Goal: Task Accomplishment & Management: Manage account settings

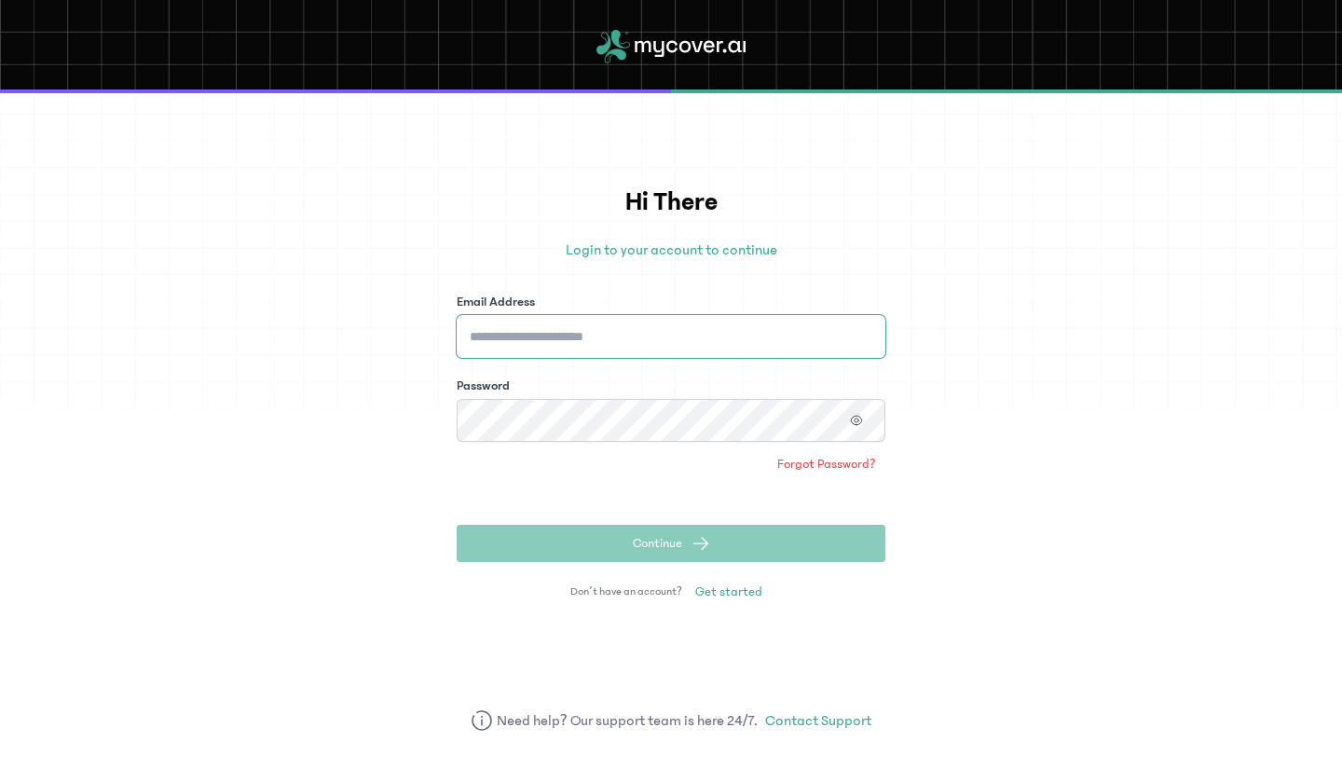
click at [622, 335] on input "Email Address" at bounding box center [671, 336] width 429 height 43
type input "**********"
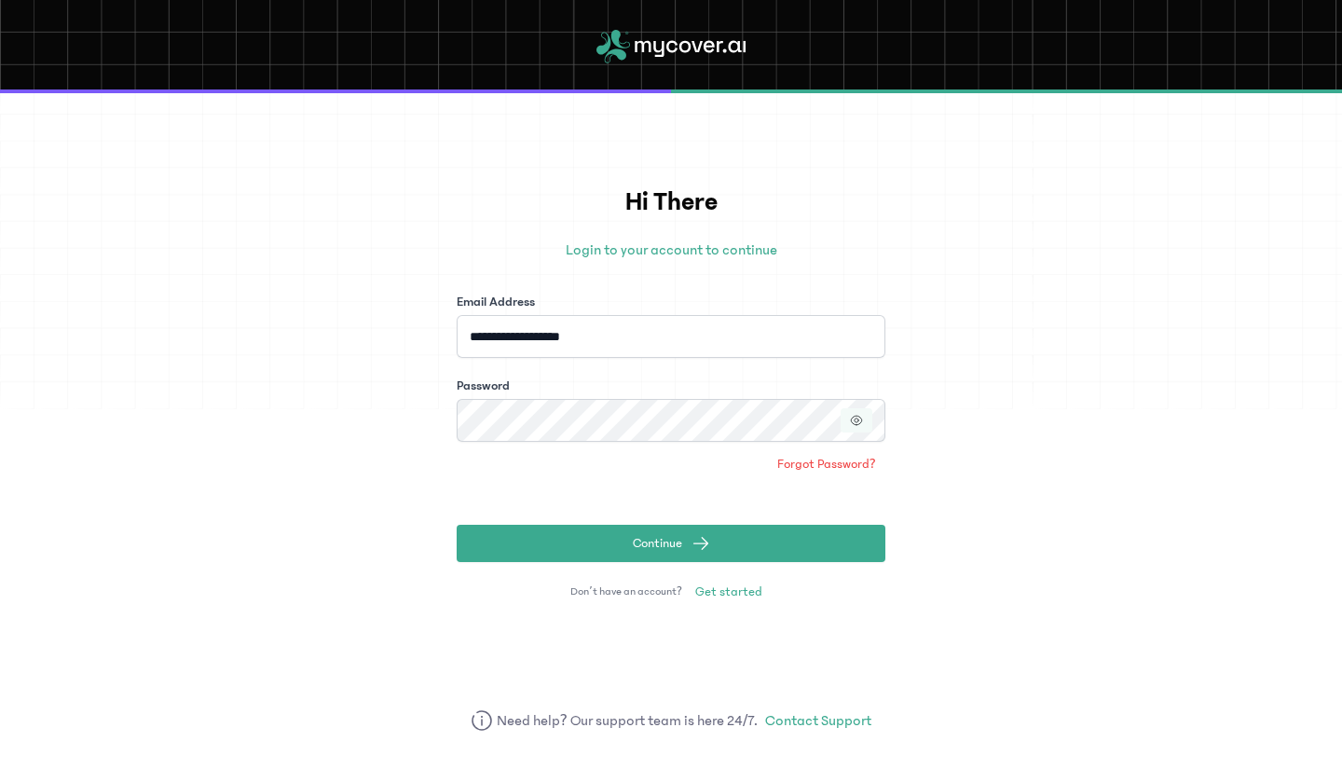
click at [852, 420] on icon "button" at bounding box center [856, 420] width 13 height 13
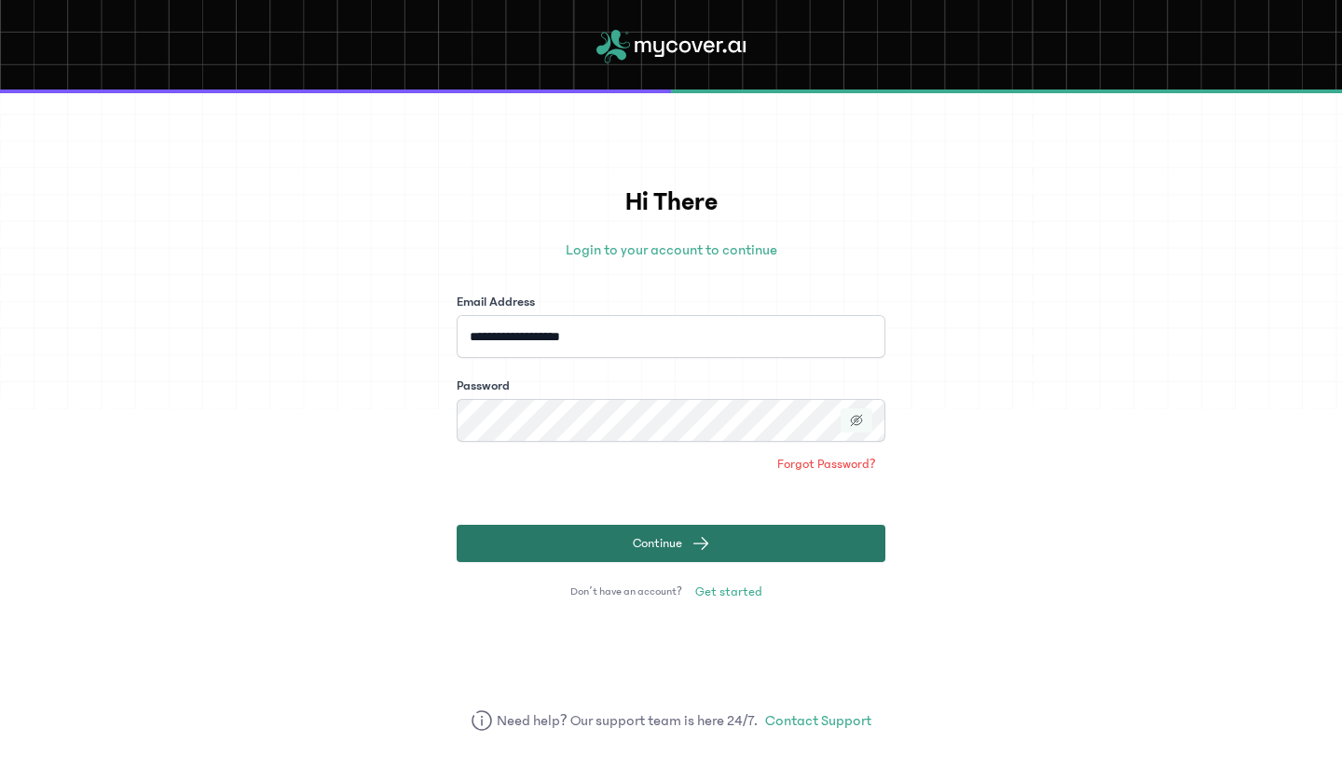
click at [662, 538] on span "Continue" at bounding box center [657, 543] width 49 height 19
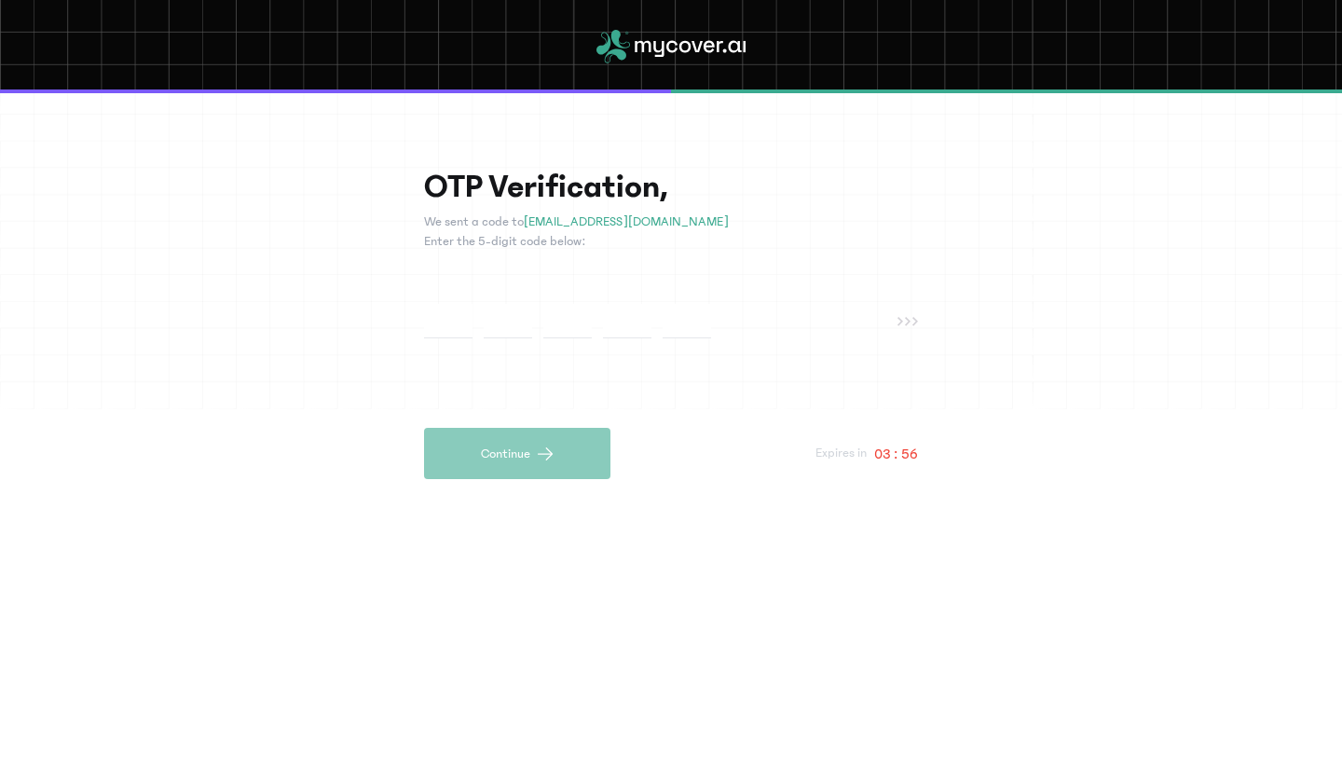
click at [441, 324] on input "text" at bounding box center [448, 321] width 48 height 34
type input "*"
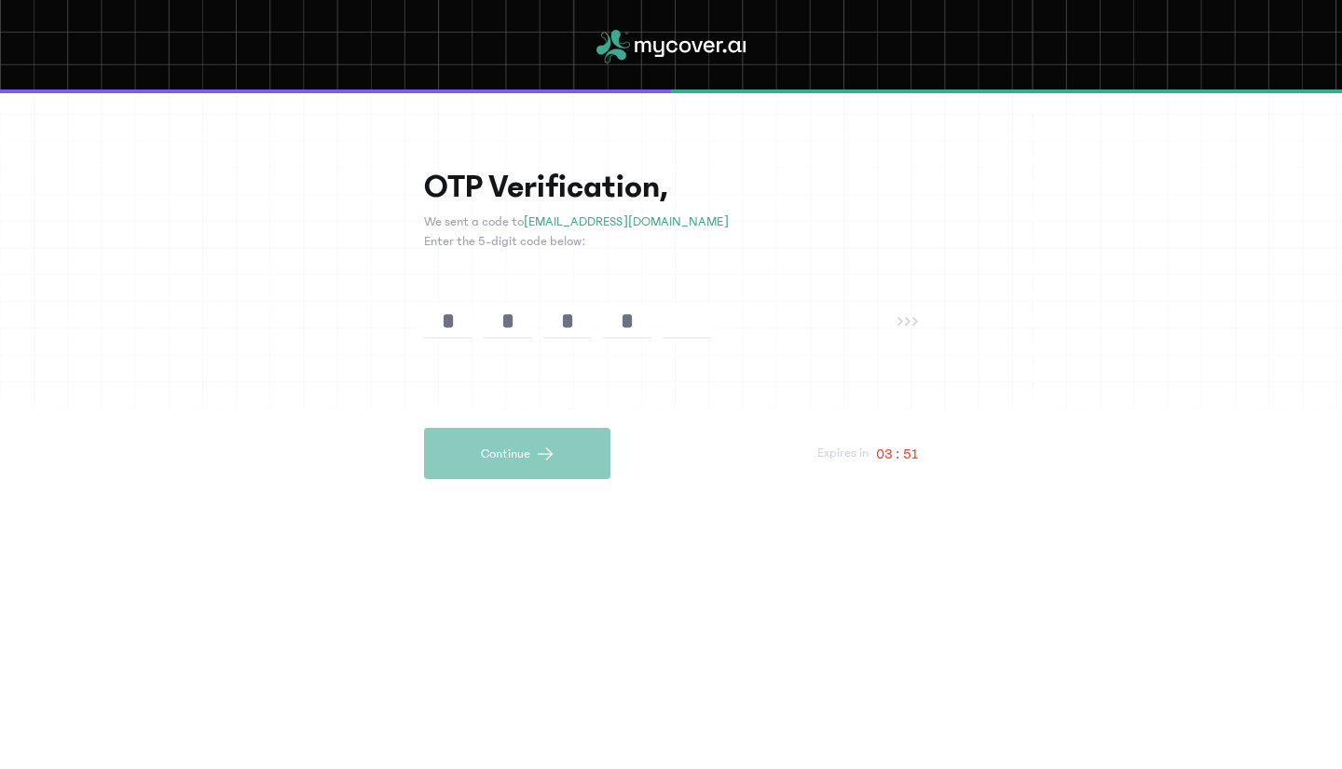
type input "*"
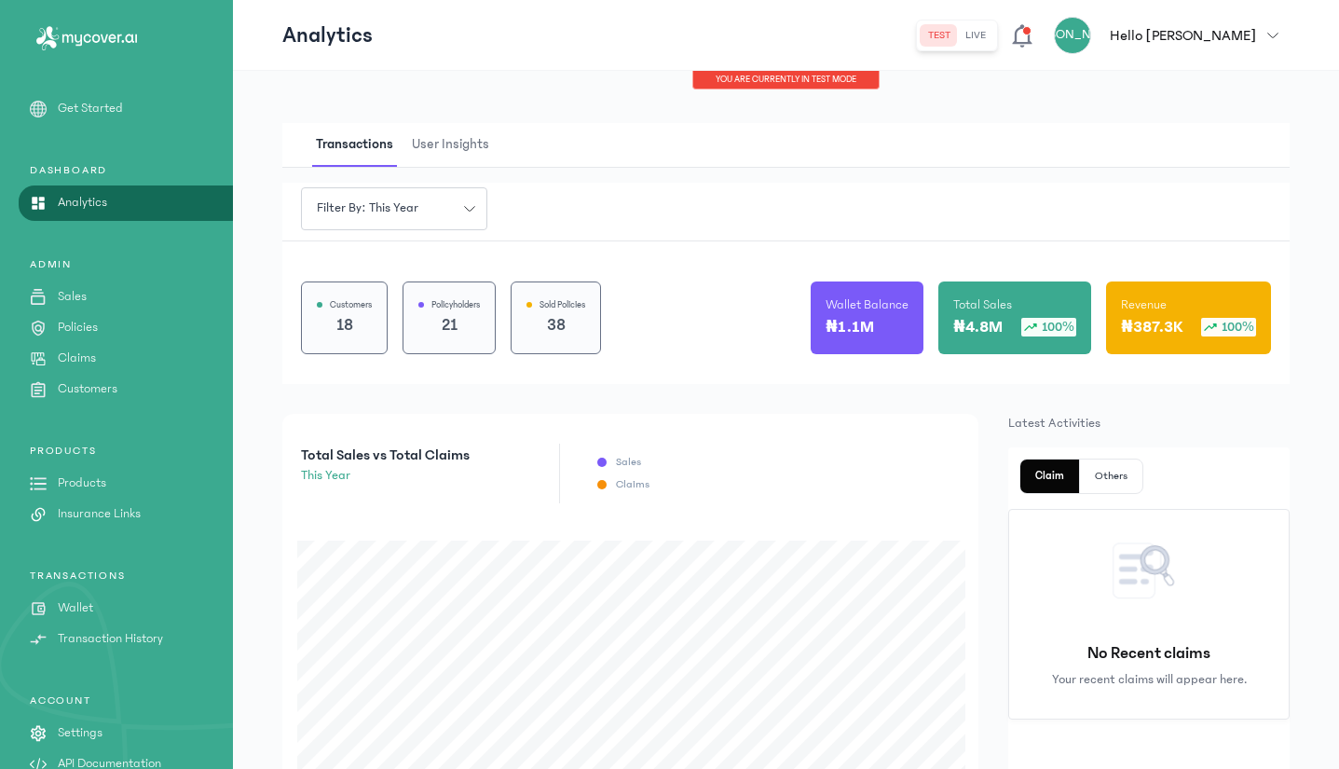
click at [78, 607] on p "Wallet" at bounding box center [75, 608] width 35 height 20
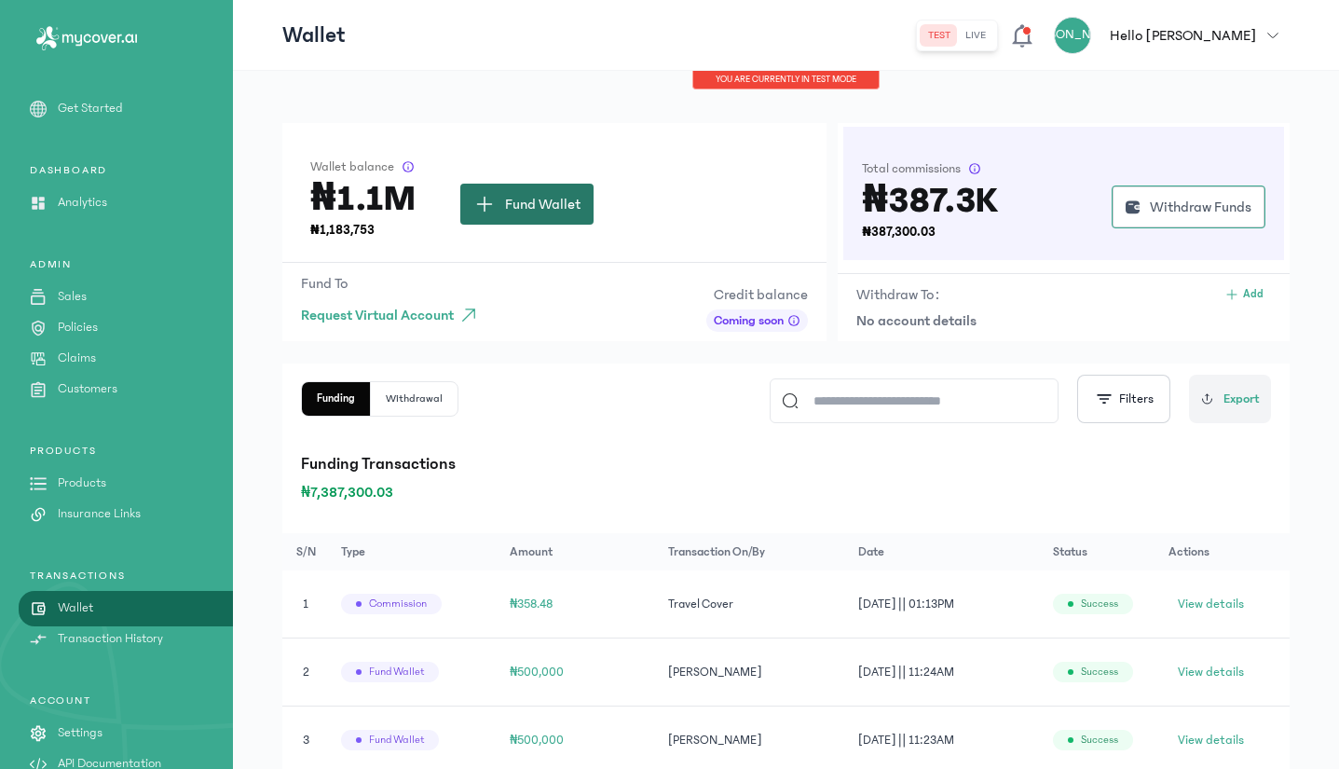
click at [534, 205] on span "Fund Wallet" at bounding box center [542, 204] width 75 height 22
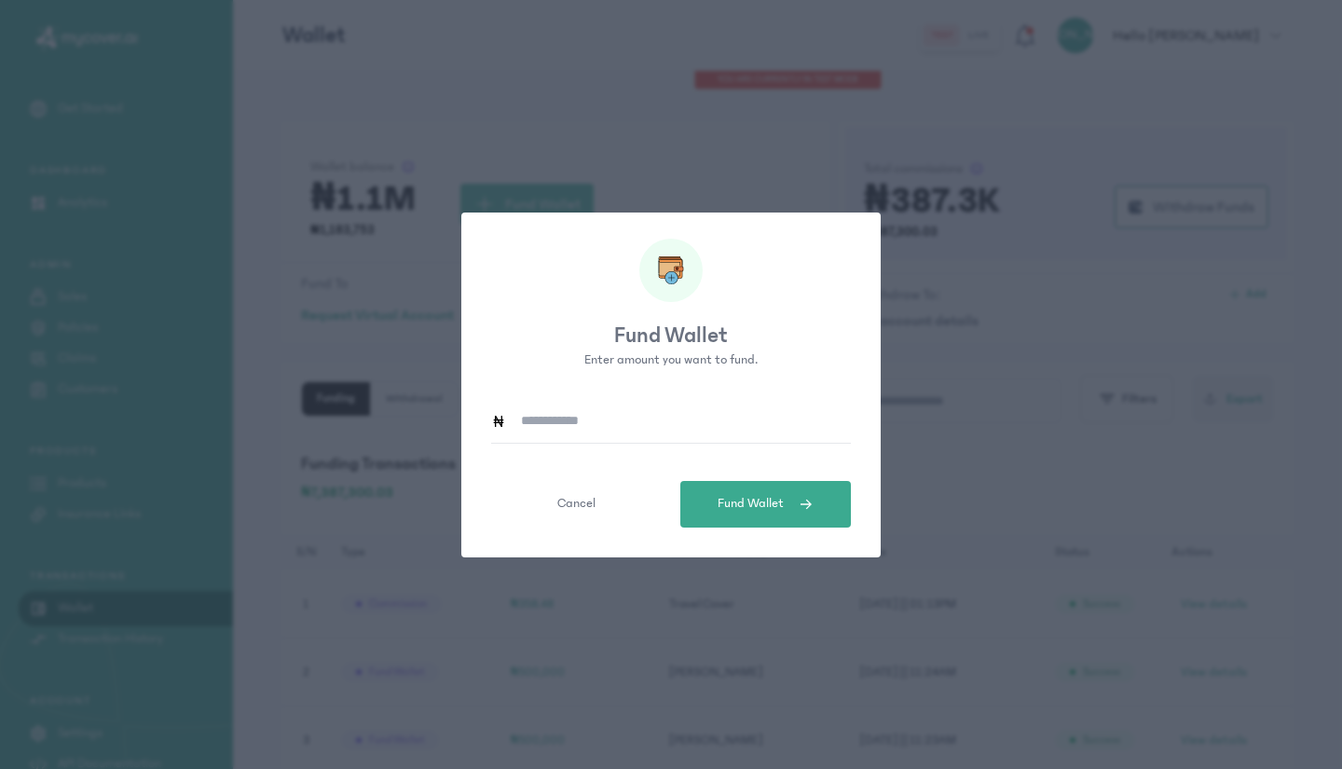
click at [561, 428] on input at bounding box center [678, 421] width 345 height 43
type input "*******"
click at [746, 508] on span "Fund Wallet" at bounding box center [751, 504] width 66 height 20
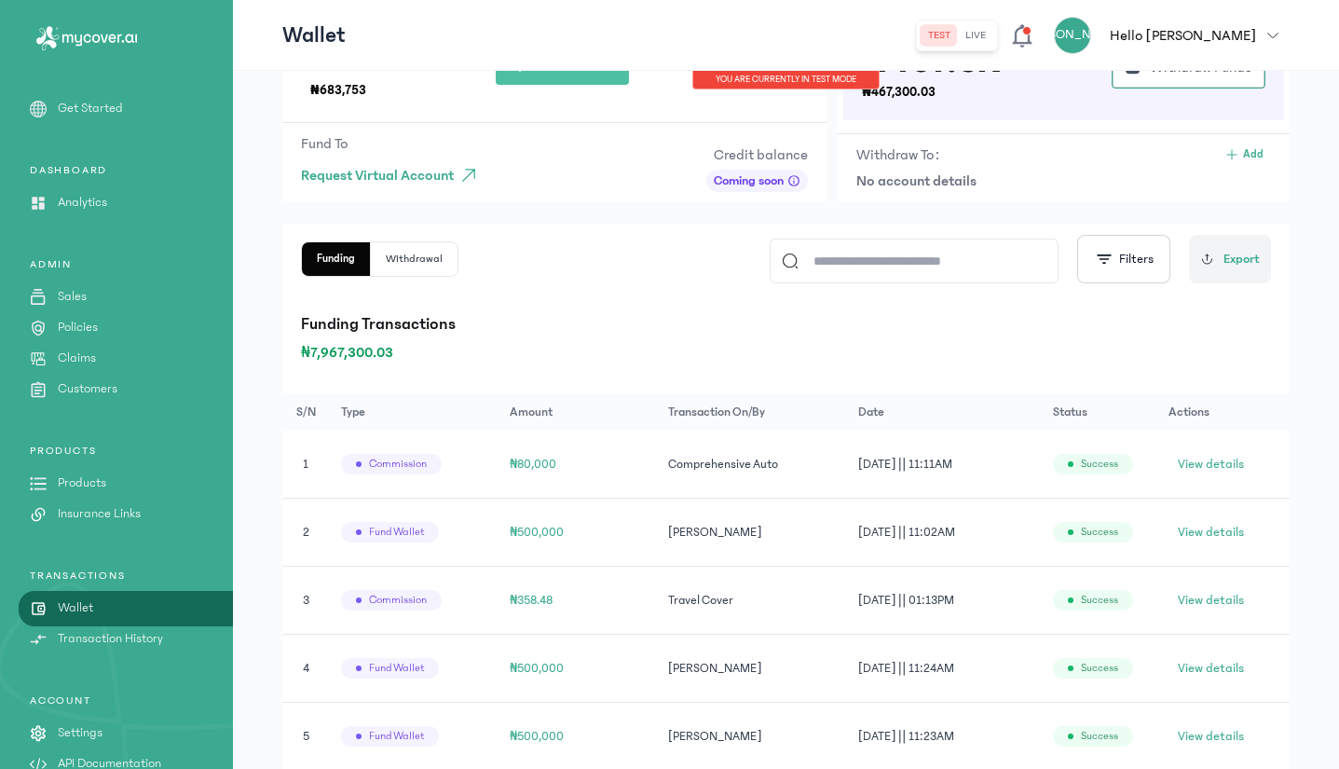
scroll to position [143, 0]
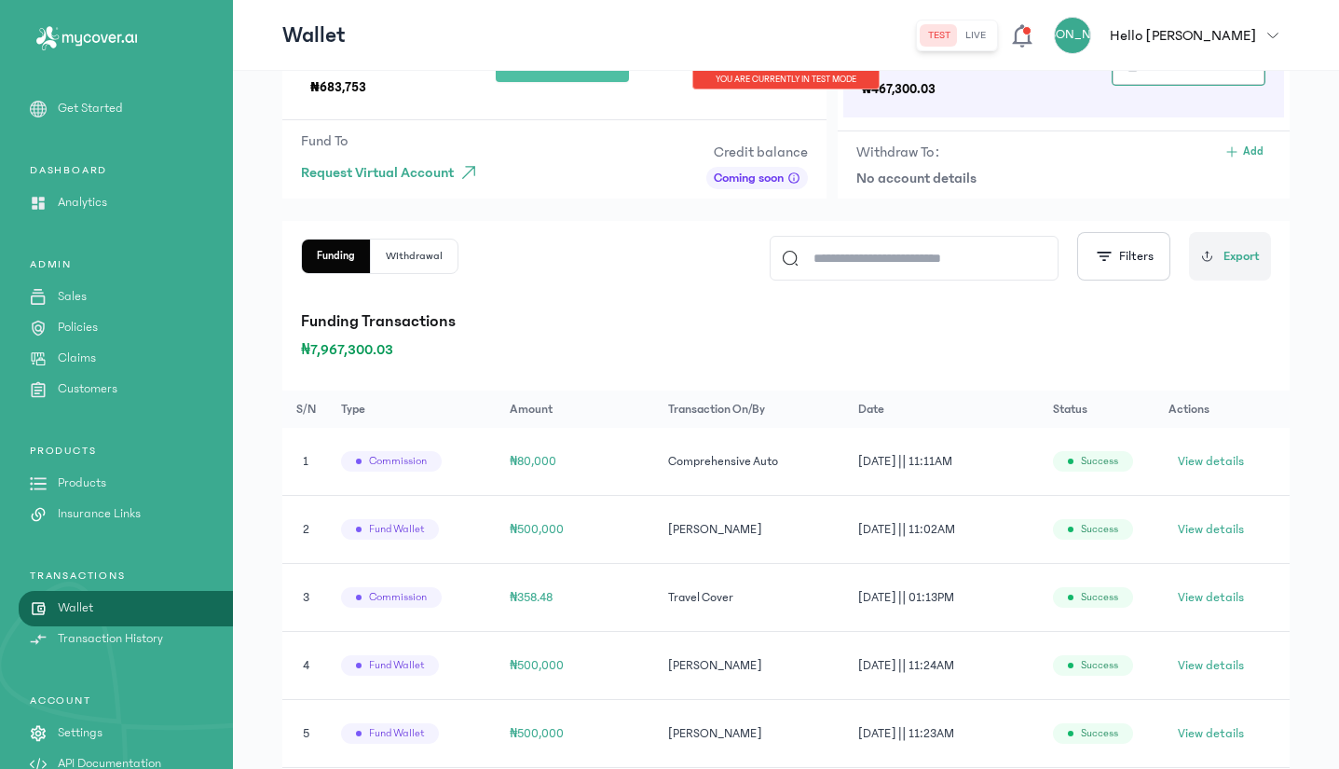
click at [103, 637] on p "Transaction History" at bounding box center [110, 639] width 105 height 20
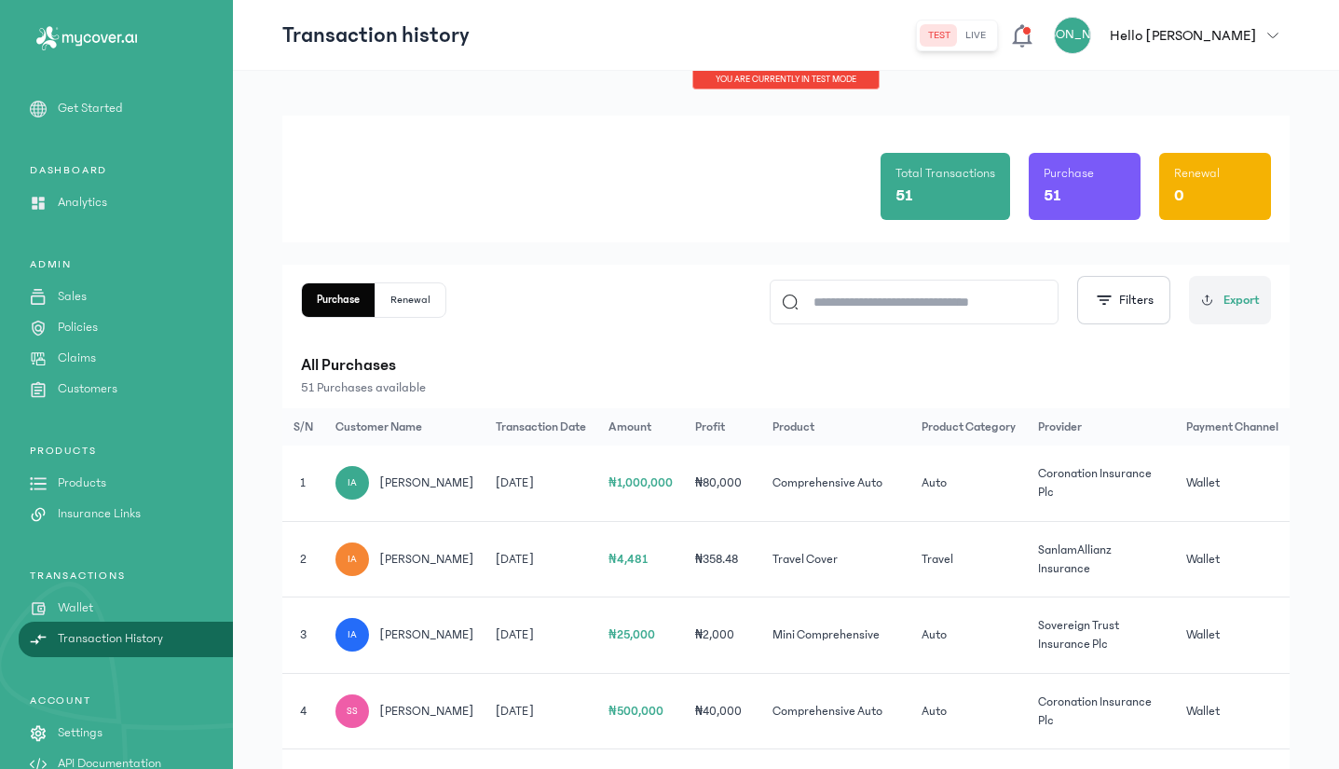
click at [1105, 198] on div "51" at bounding box center [1085, 196] width 82 height 26
click at [402, 304] on button "Renewal" at bounding box center [411, 300] width 70 height 34
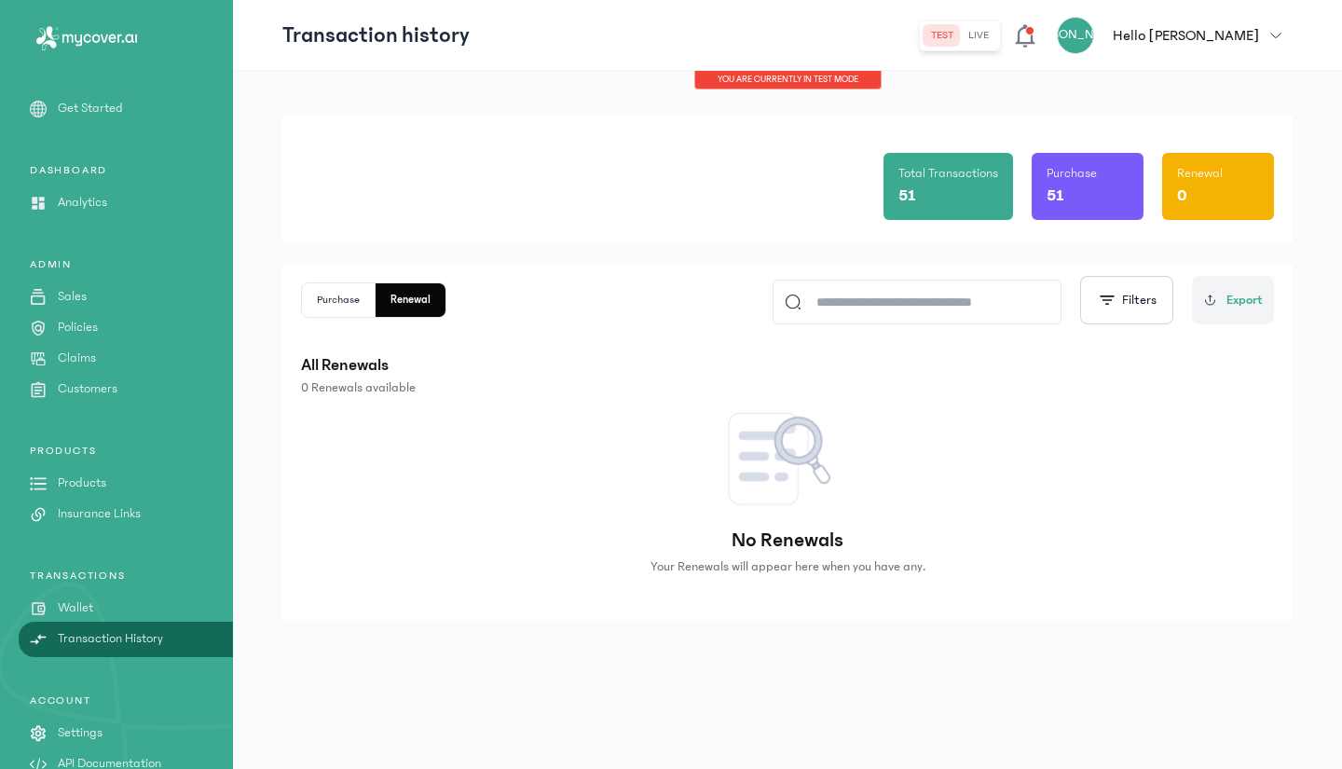
click at [339, 300] on button "Purchase" at bounding box center [339, 300] width 74 height 34
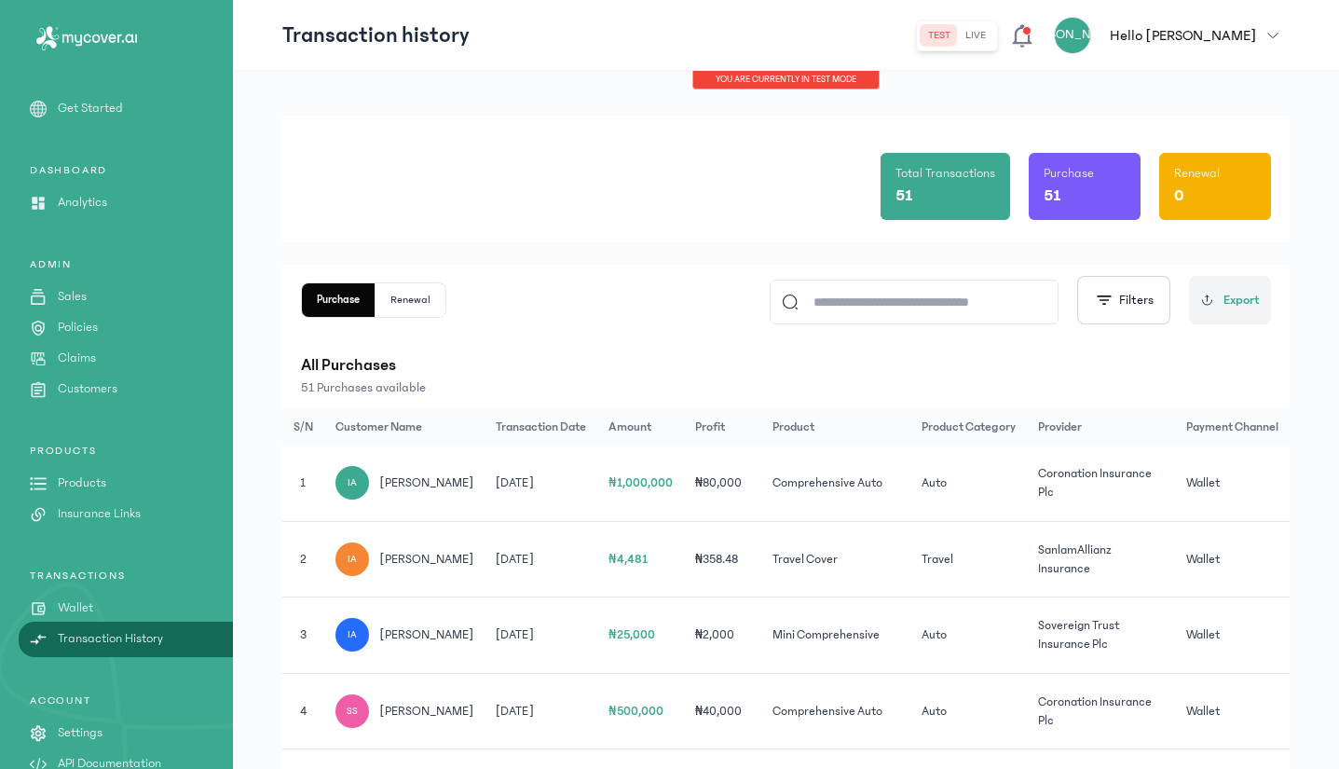
click at [78, 389] on p "Customers" at bounding box center [88, 389] width 60 height 20
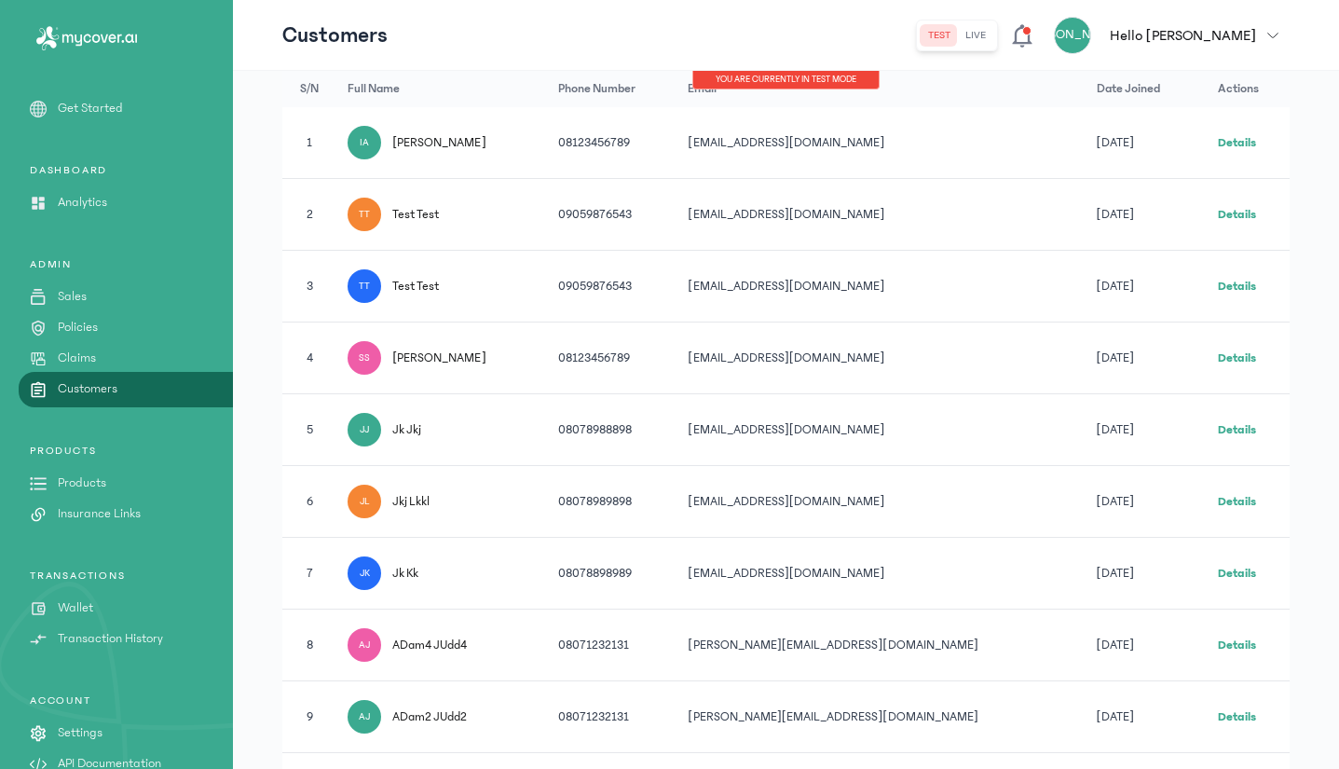
scroll to position [362, 0]
click at [70, 614] on p "Wallet" at bounding box center [75, 608] width 35 height 20
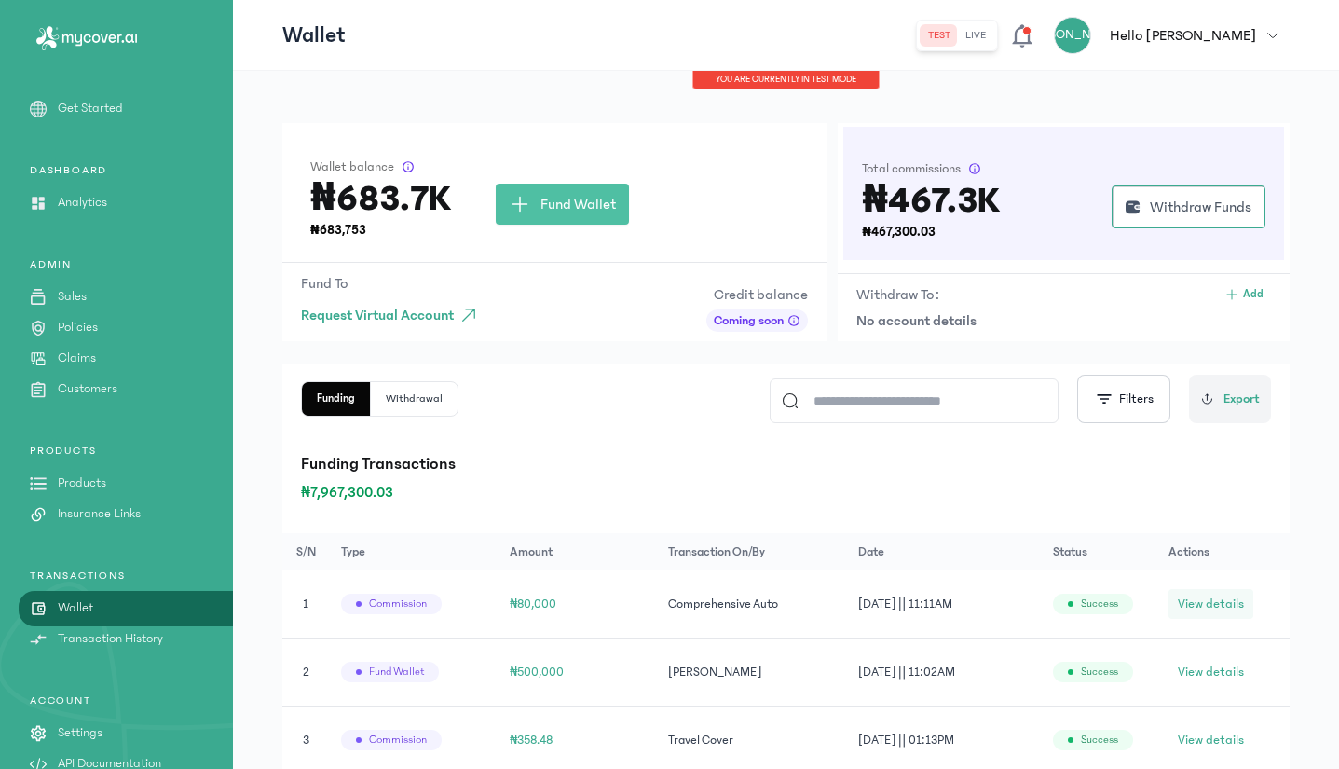
click at [1207, 598] on span "View details" at bounding box center [1211, 604] width 66 height 19
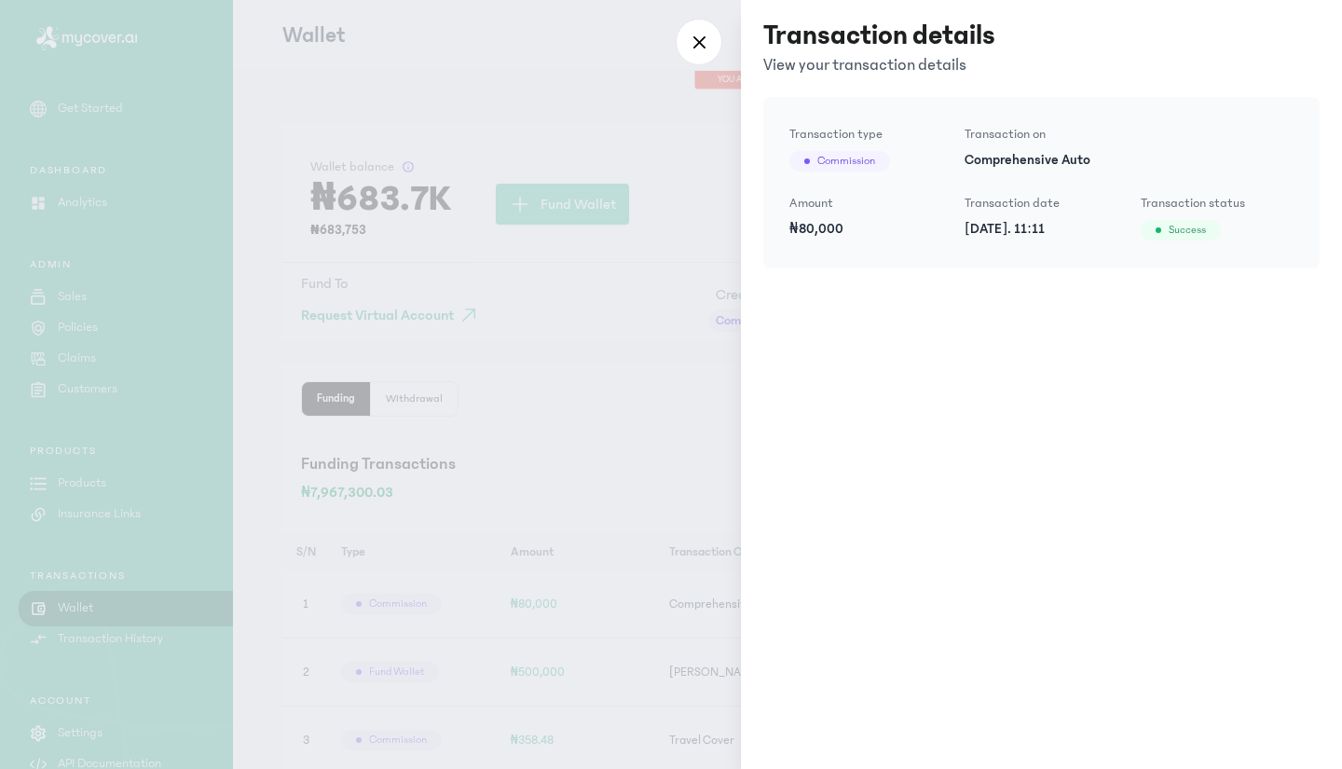
click at [606, 491] on div at bounding box center [671, 384] width 1342 height 769
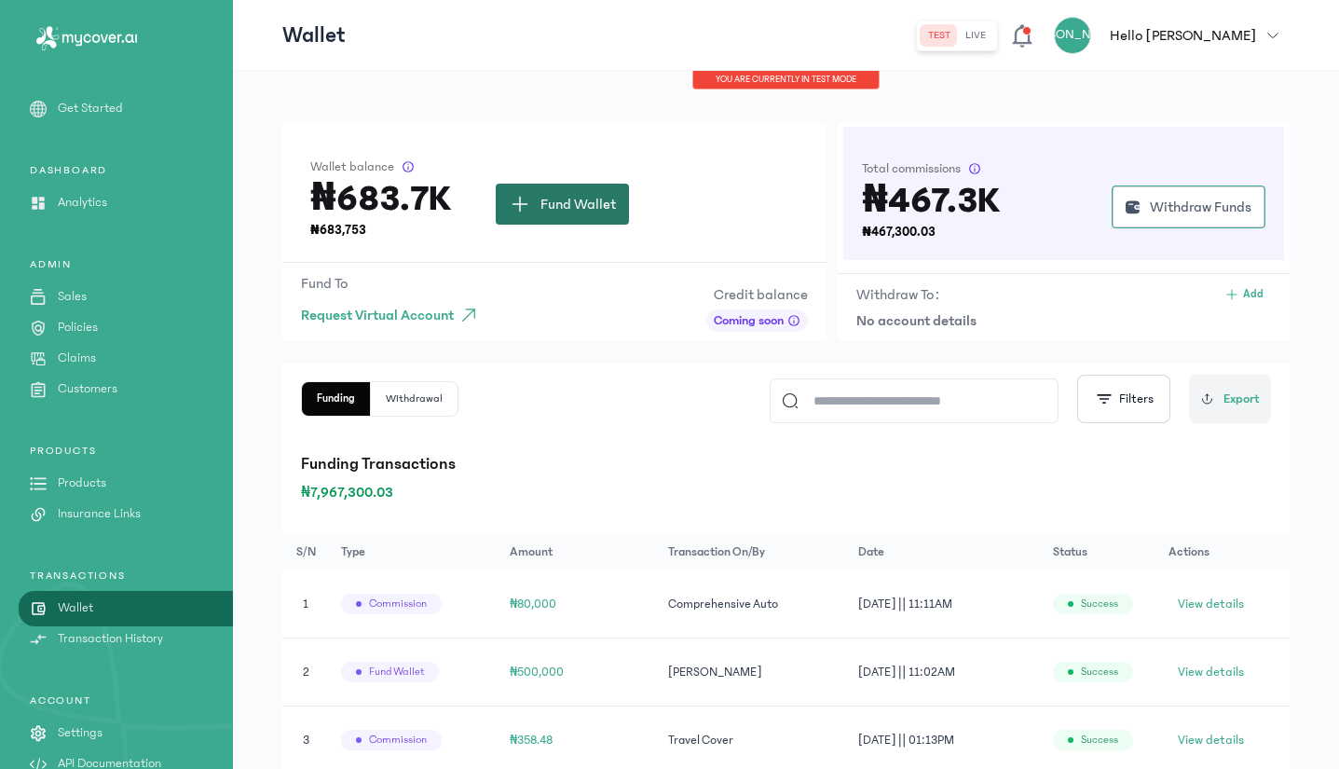
click at [531, 195] on button "Fund Wallet" at bounding box center [562, 204] width 133 height 41
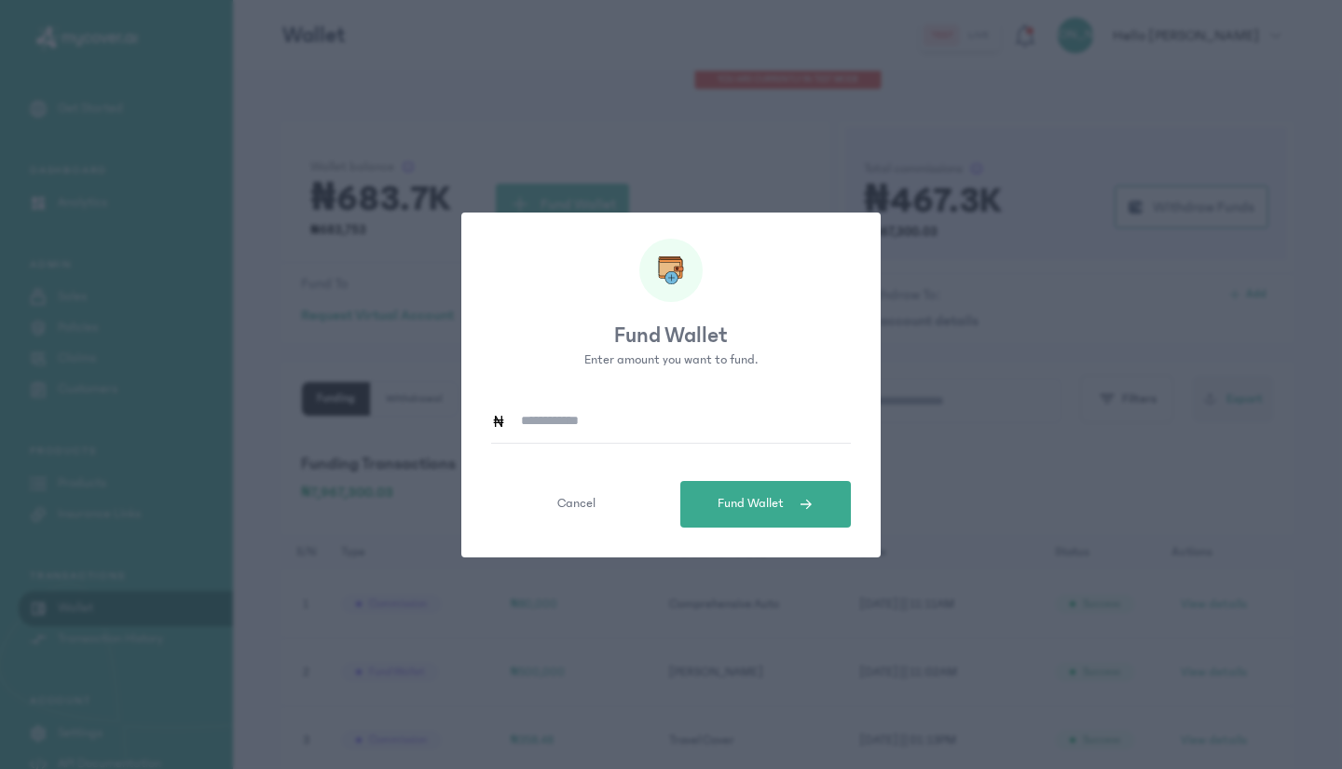
click at [546, 419] on input at bounding box center [678, 421] width 345 height 43
type input "*******"
click at [755, 500] on span "Fund Wallet" at bounding box center [751, 504] width 66 height 20
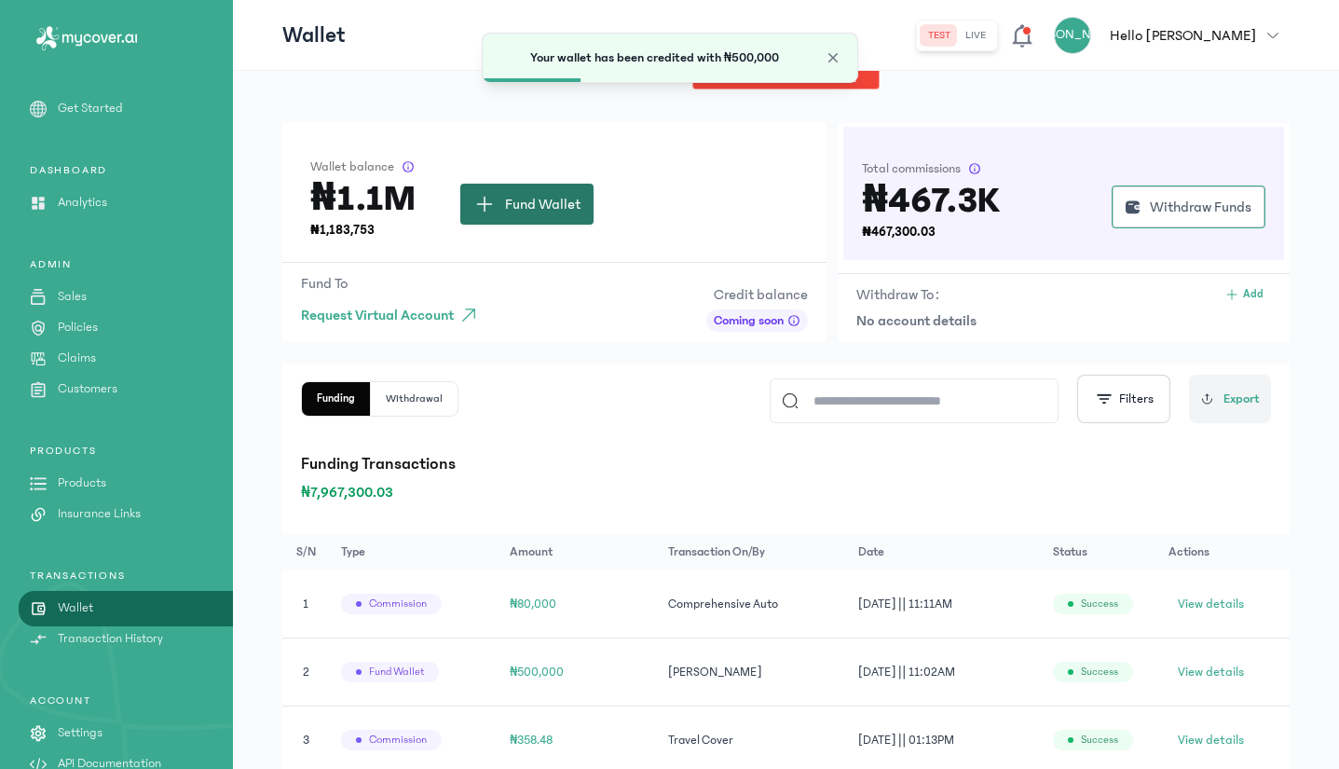
click at [523, 208] on span "Fund Wallet" at bounding box center [542, 204] width 75 height 22
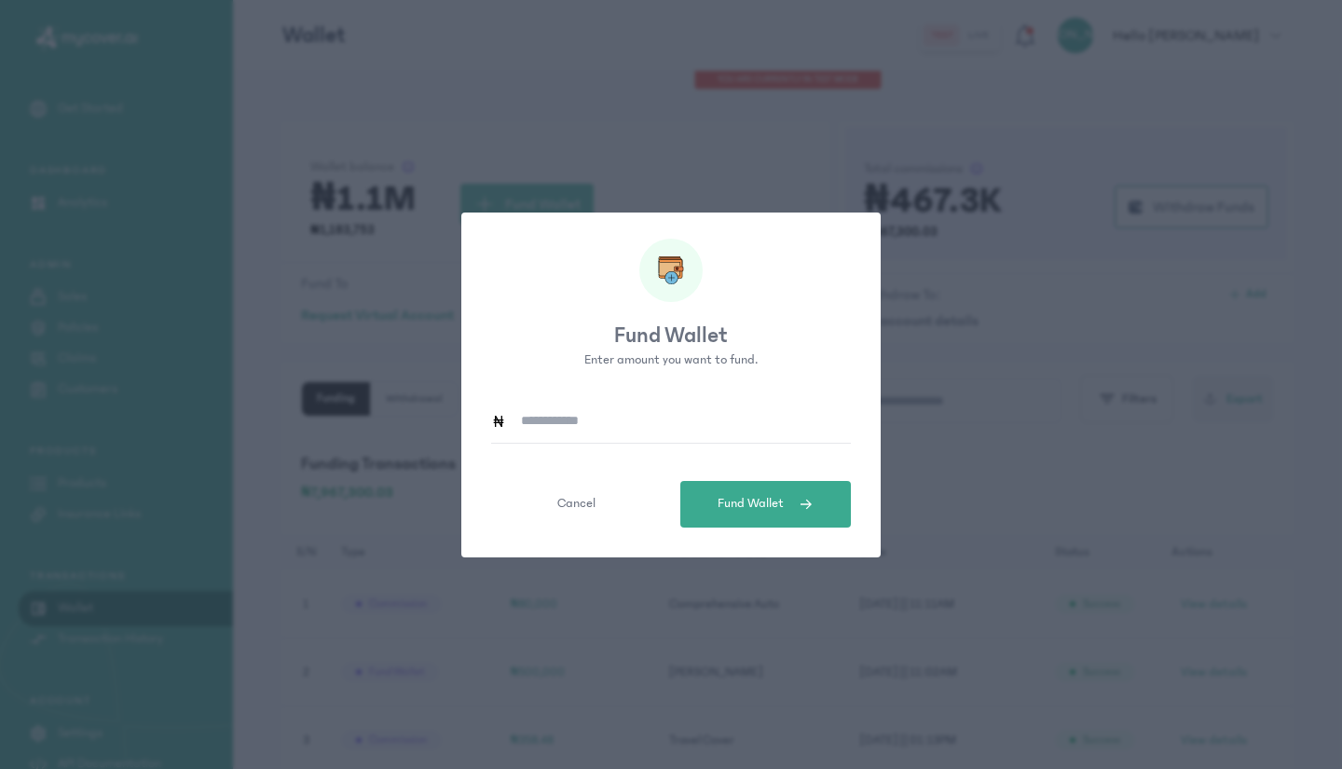
click at [581, 416] on input at bounding box center [678, 421] width 345 height 43
type input "*******"
click at [742, 512] on span "Fund Wallet" at bounding box center [751, 504] width 66 height 20
click at [790, 514] on button "Fund Wallet" at bounding box center [765, 504] width 171 height 47
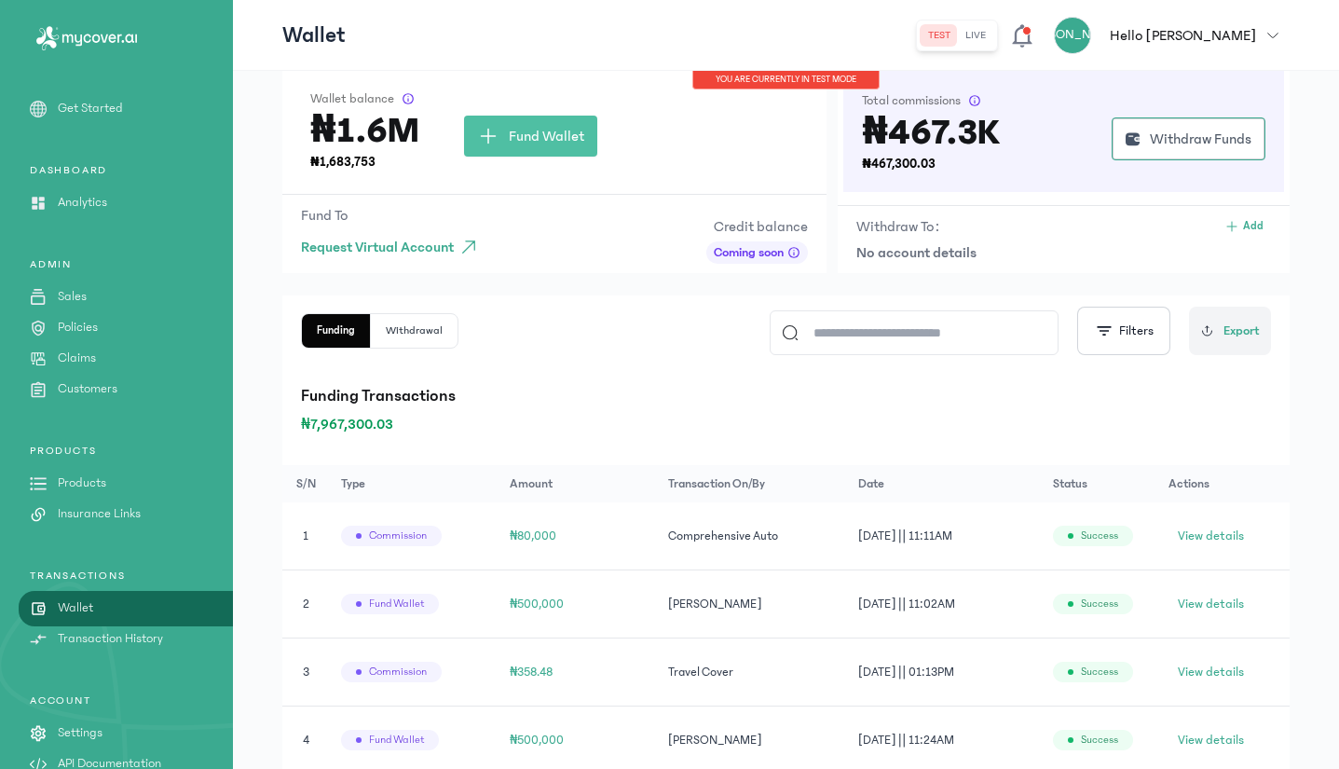
scroll to position [71, 0]
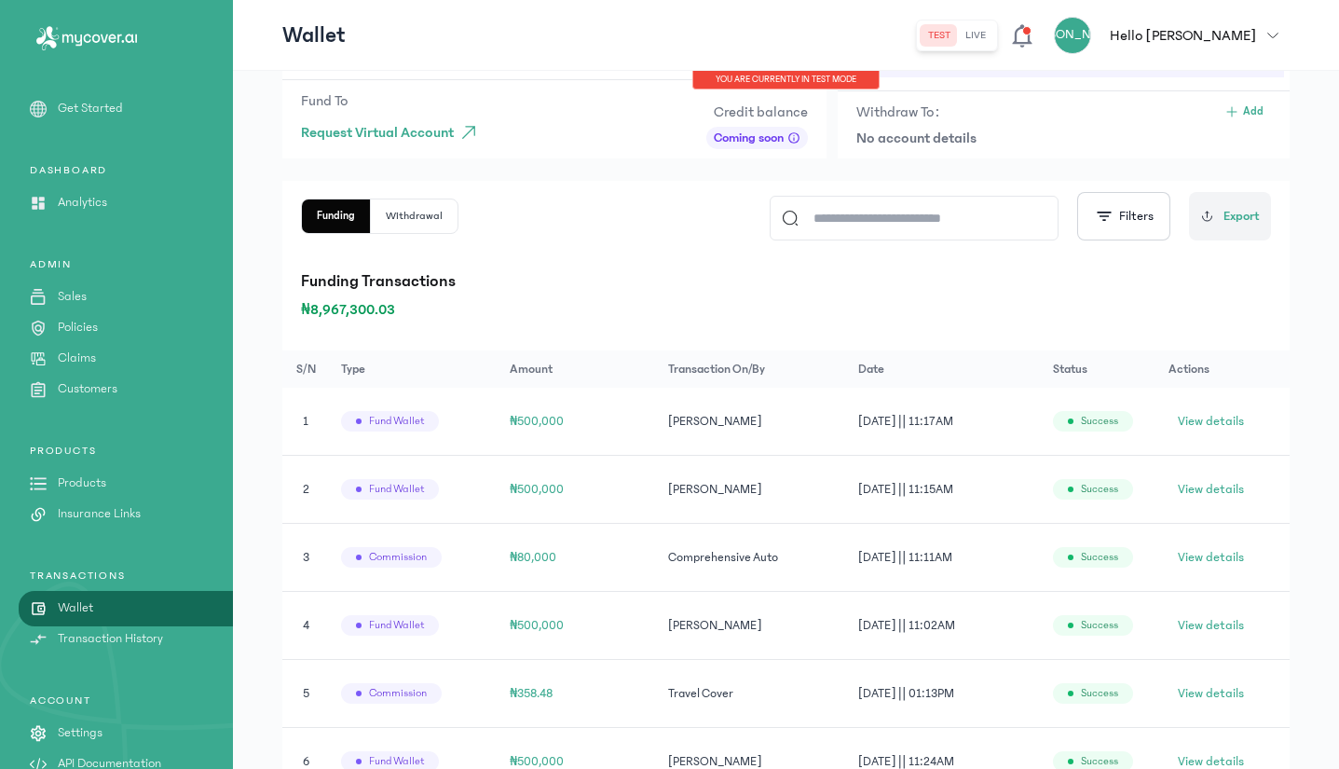
scroll to position [185, 0]
click at [1227, 556] on span "View details" at bounding box center [1211, 554] width 66 height 19
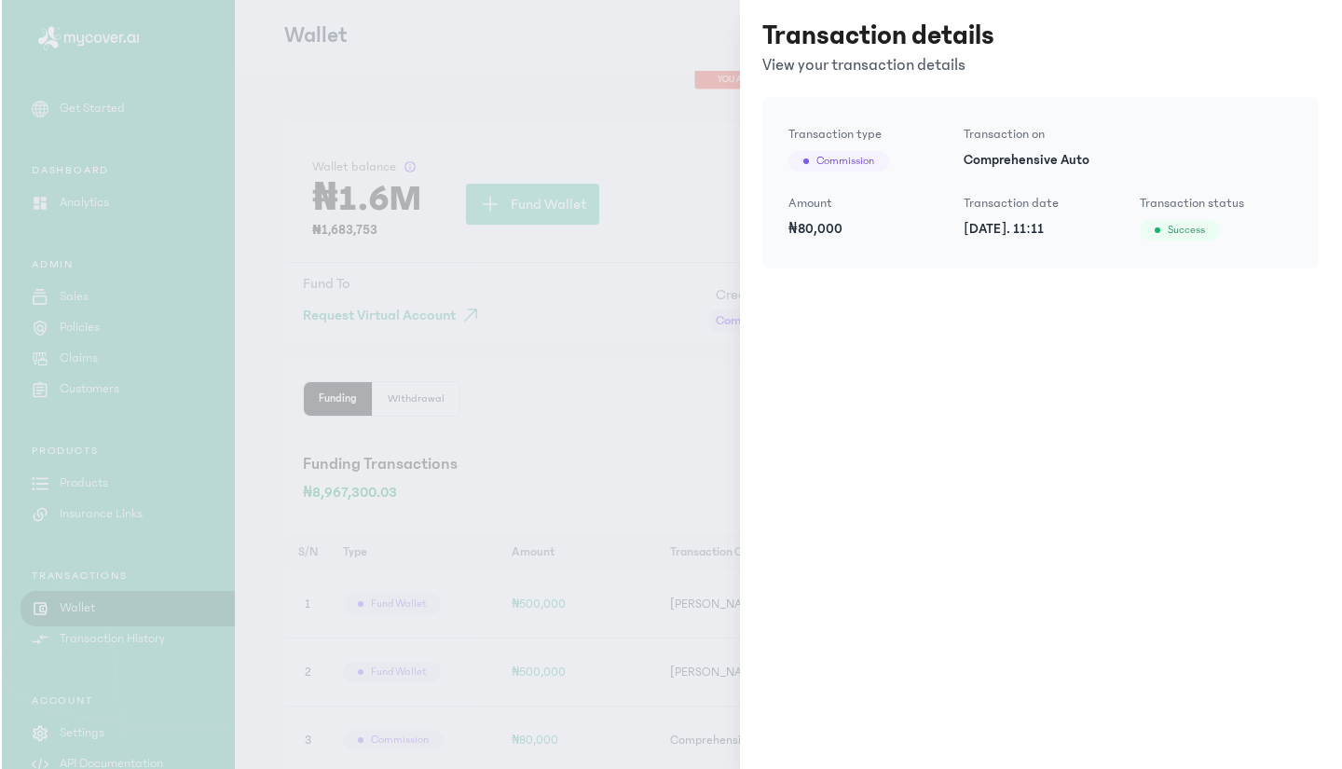
scroll to position [0, 0]
click at [552, 333] on div at bounding box center [671, 384] width 1342 height 769
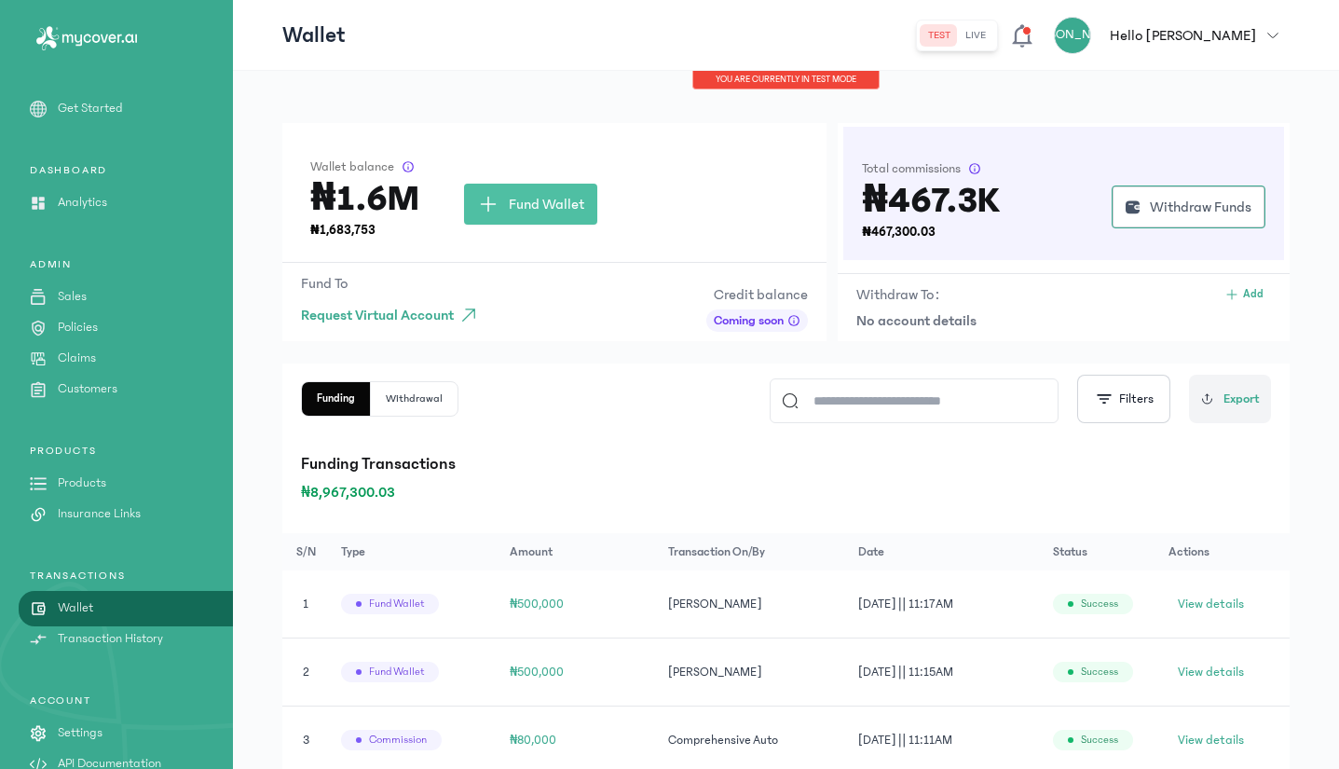
click at [142, 640] on p "Transaction History" at bounding box center [110, 639] width 105 height 20
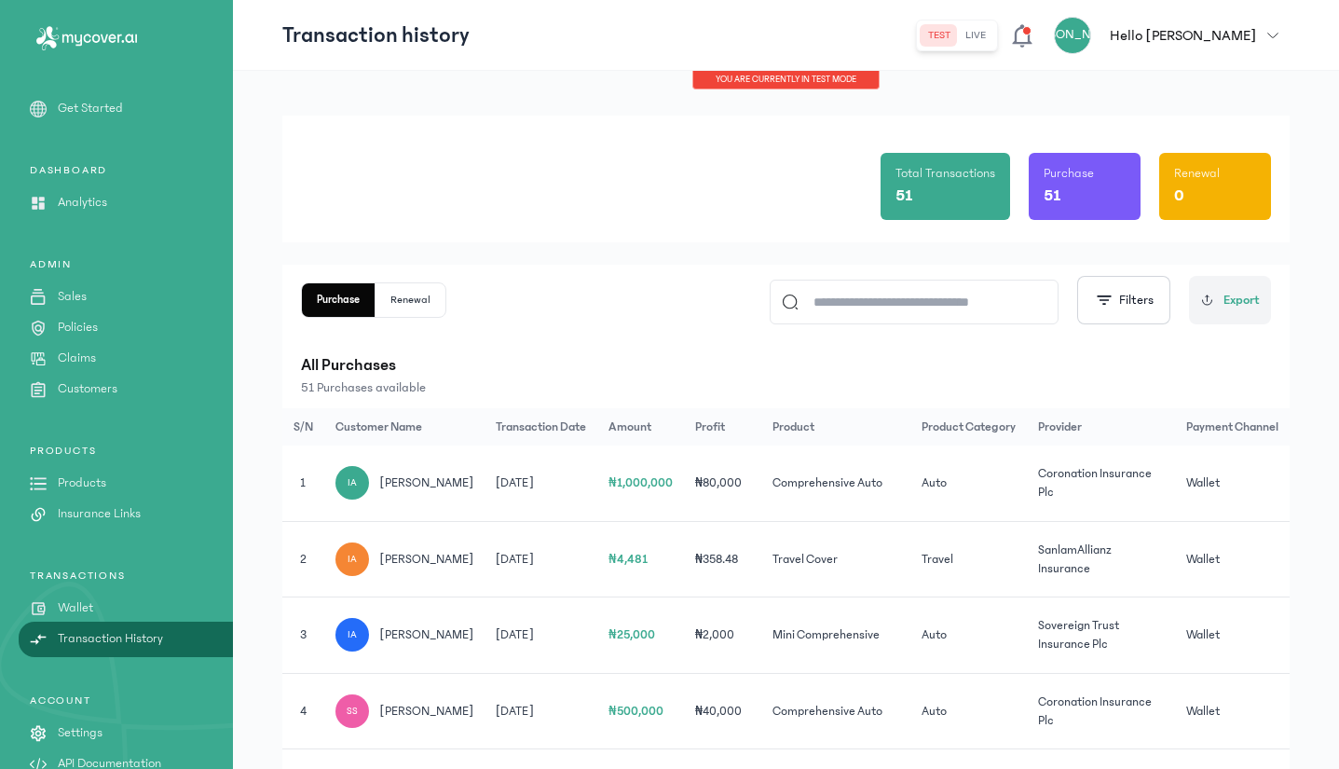
click at [73, 609] on p "Wallet" at bounding box center [75, 608] width 35 height 20
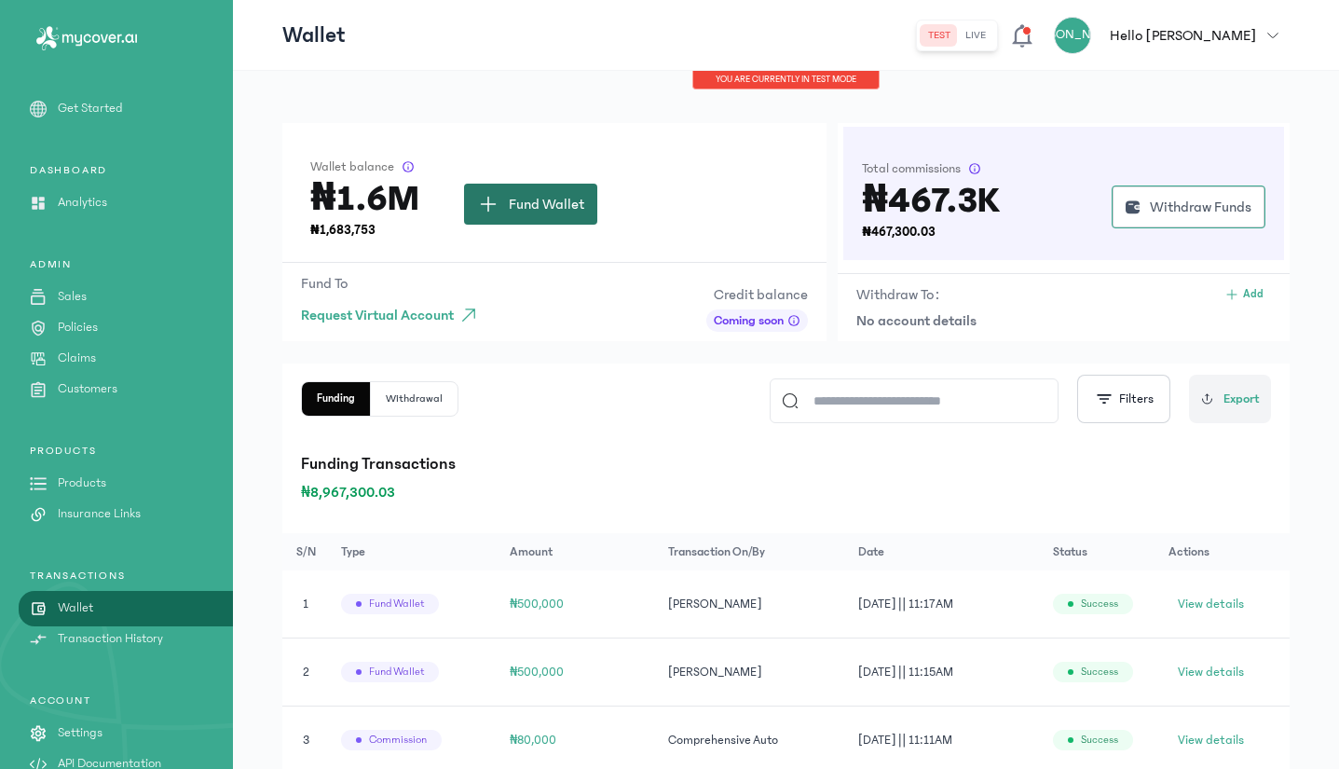
click at [533, 216] on button "Fund Wallet" at bounding box center [530, 204] width 133 height 41
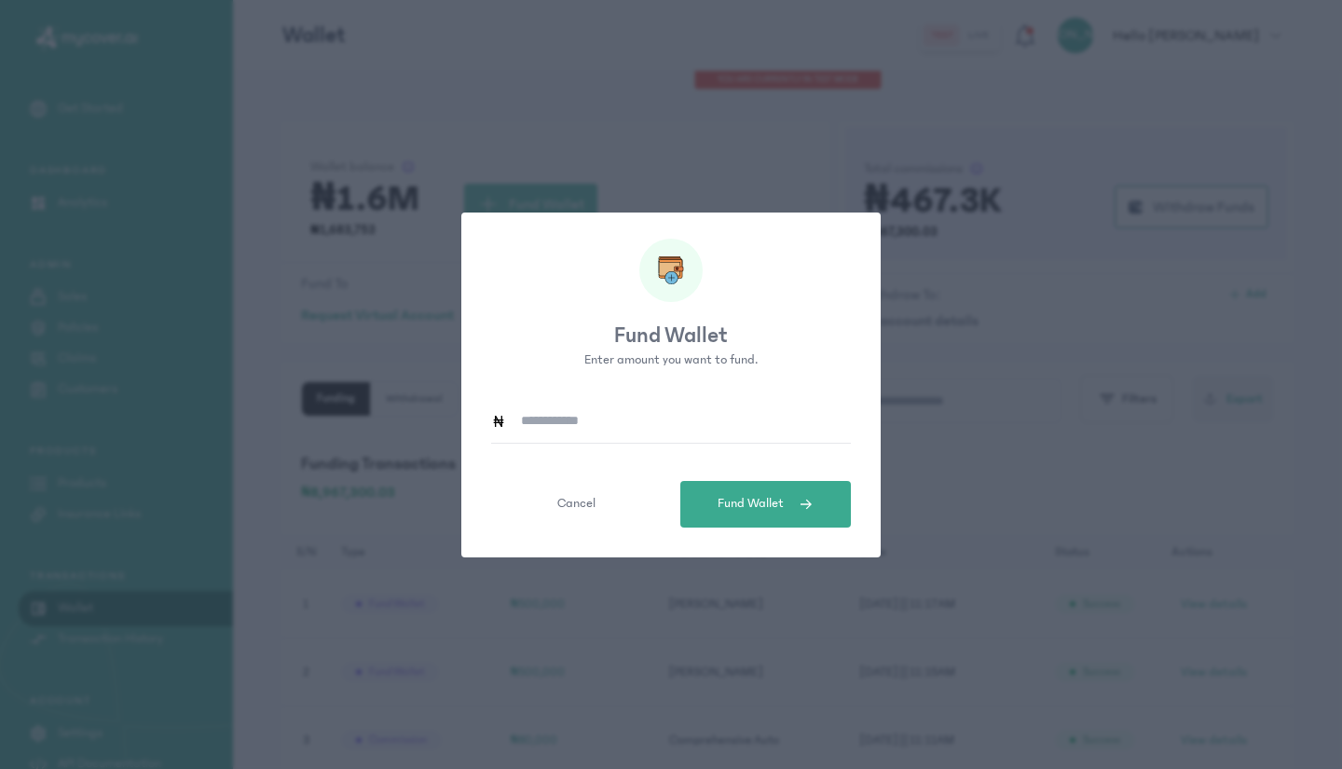
click at [629, 428] on input at bounding box center [678, 421] width 345 height 43
type input "*******"
click at [744, 496] on span "Fund Wallet" at bounding box center [751, 504] width 66 height 20
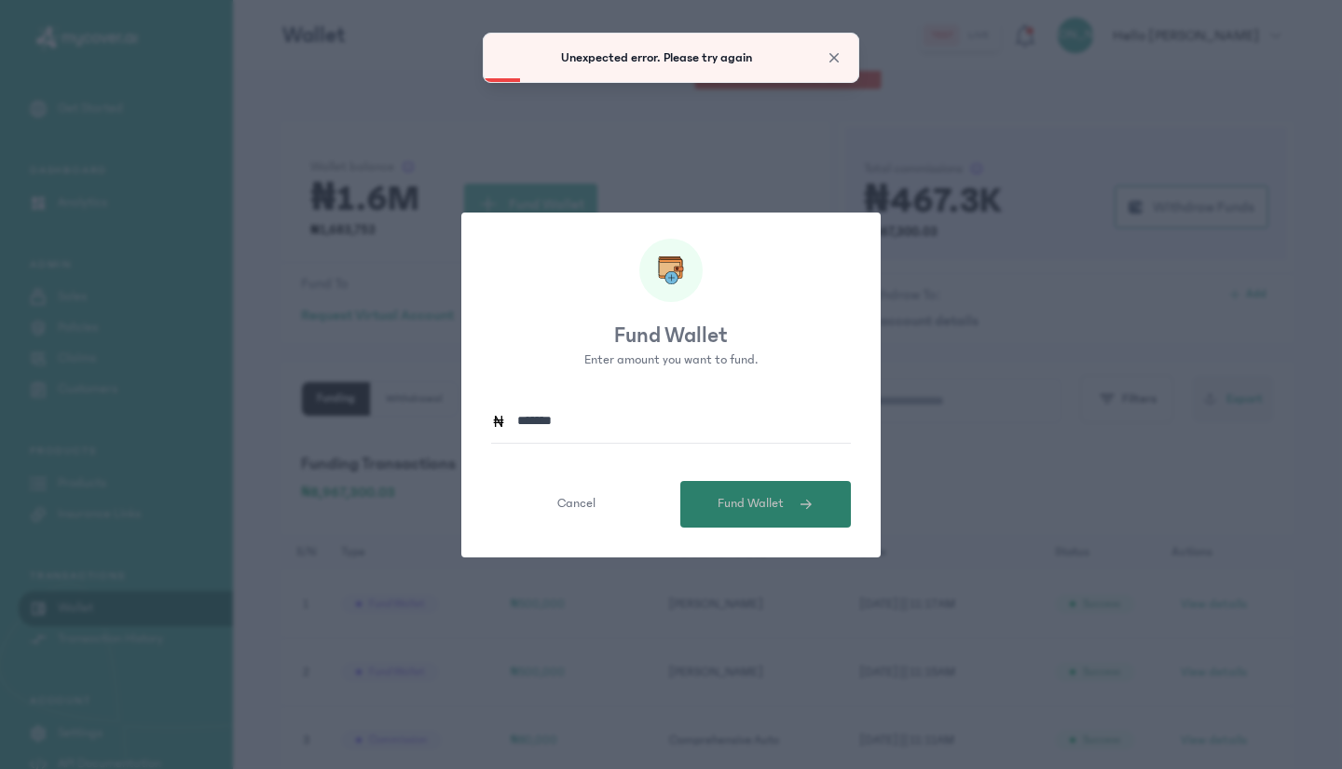
click at [786, 506] on span "submit" at bounding box center [799, 504] width 30 height 15
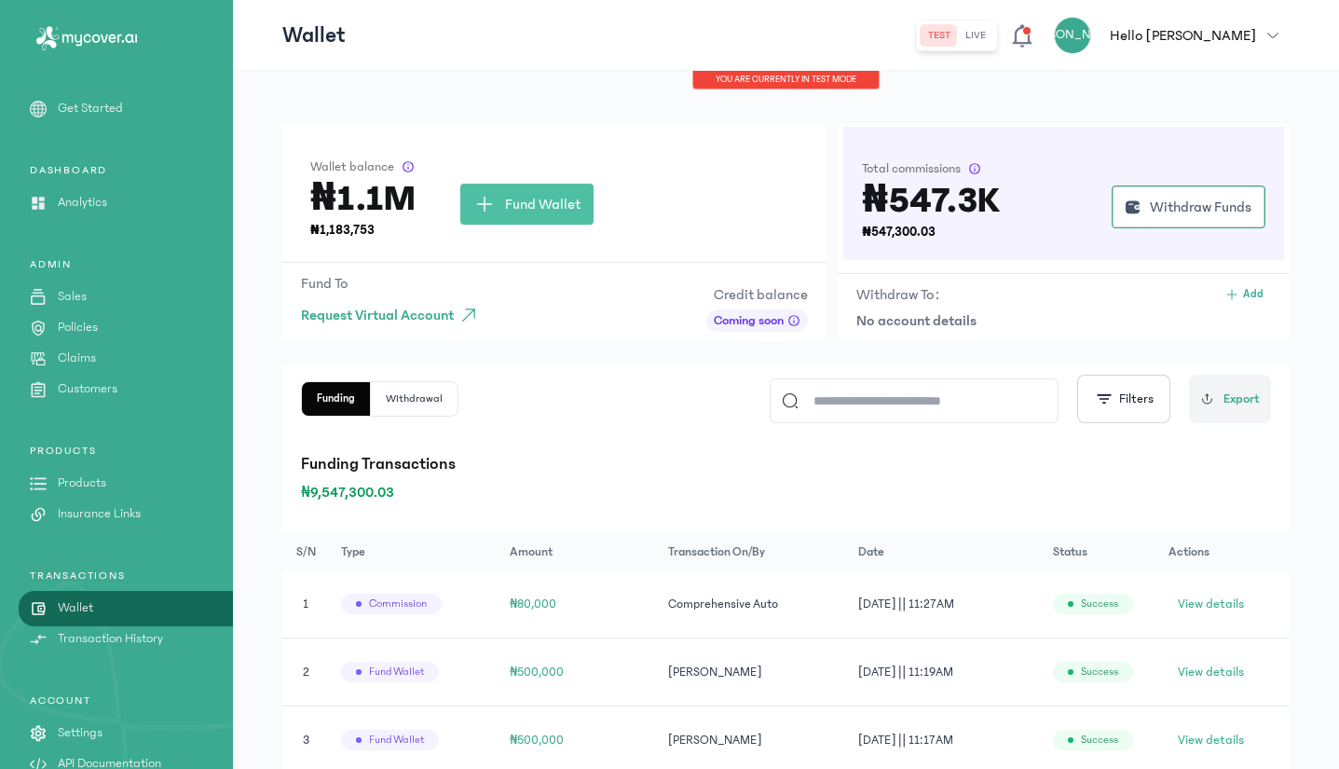
click at [1158, 600] on td "success" at bounding box center [1100, 604] width 116 height 68
click at [1196, 606] on span "View details" at bounding box center [1211, 604] width 66 height 19
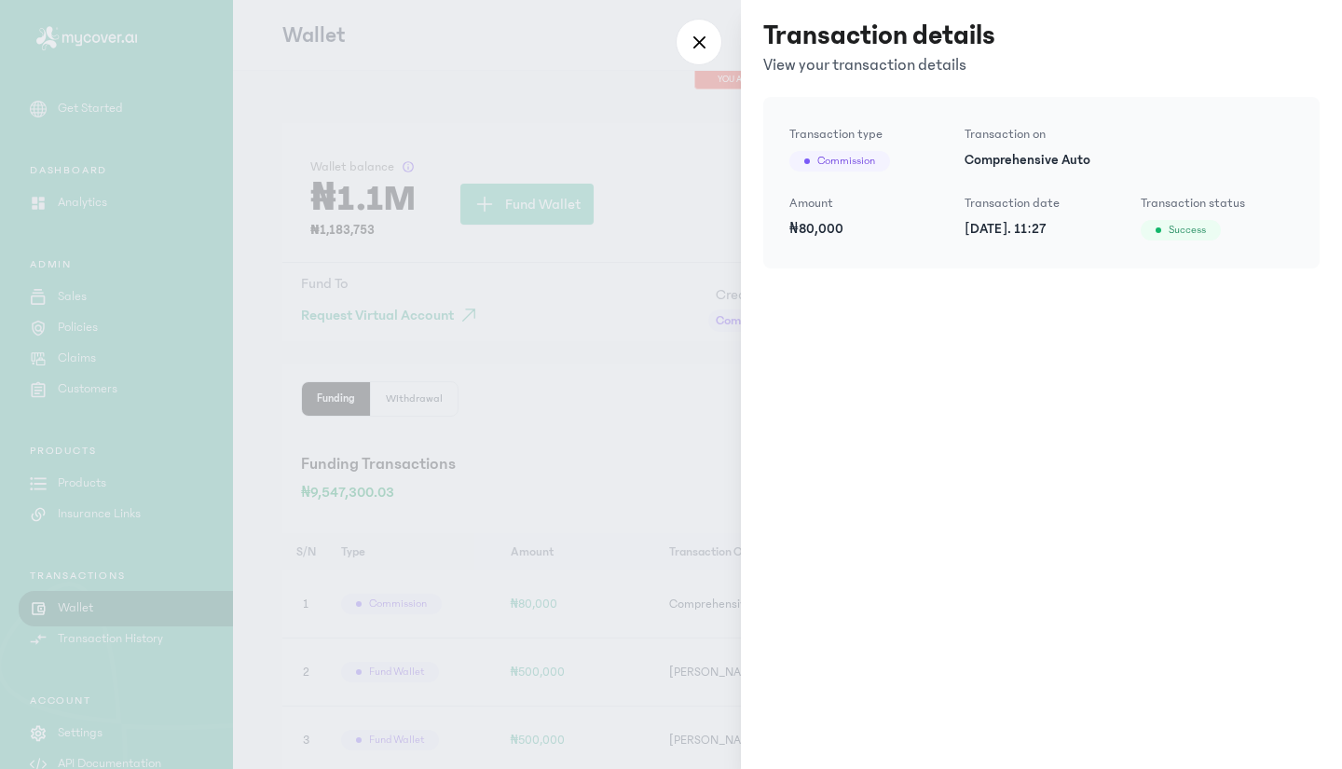
click at [500, 553] on div at bounding box center [671, 384] width 1342 height 769
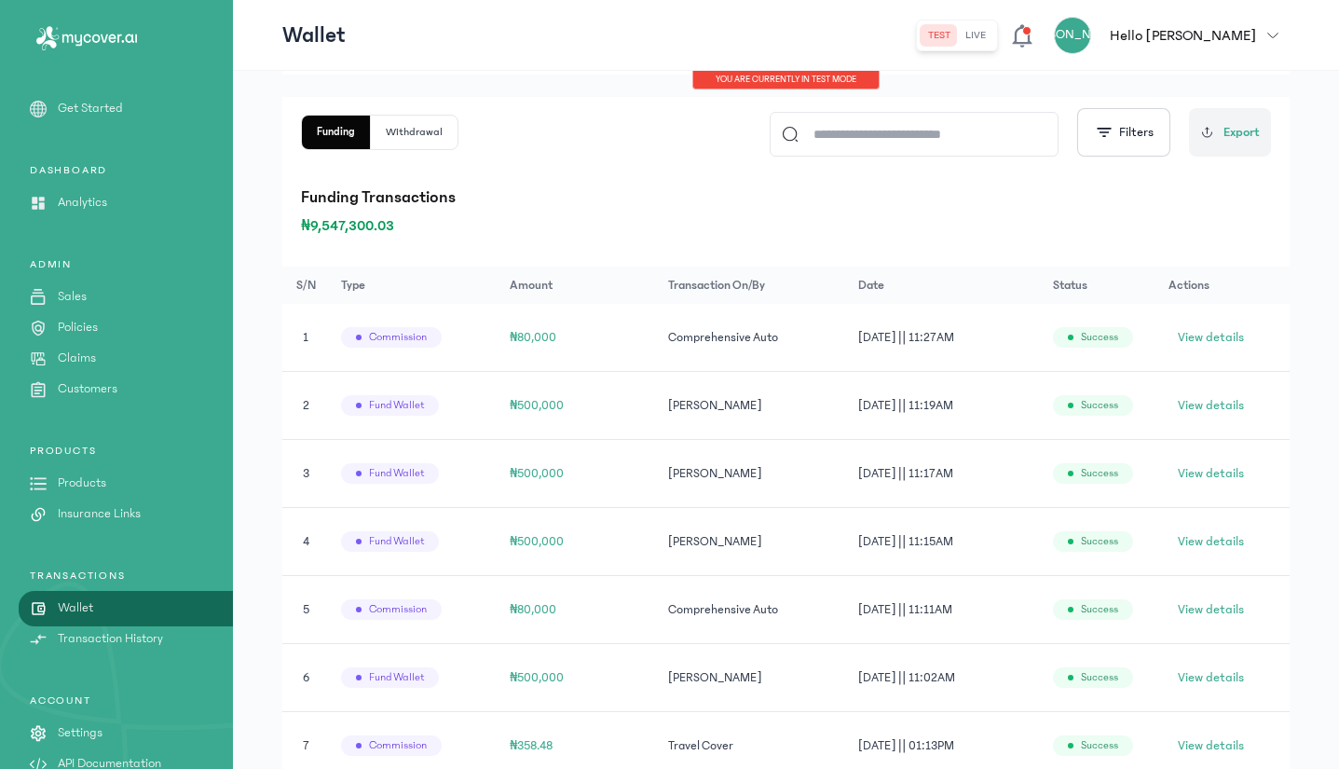
scroll to position [324, 0]
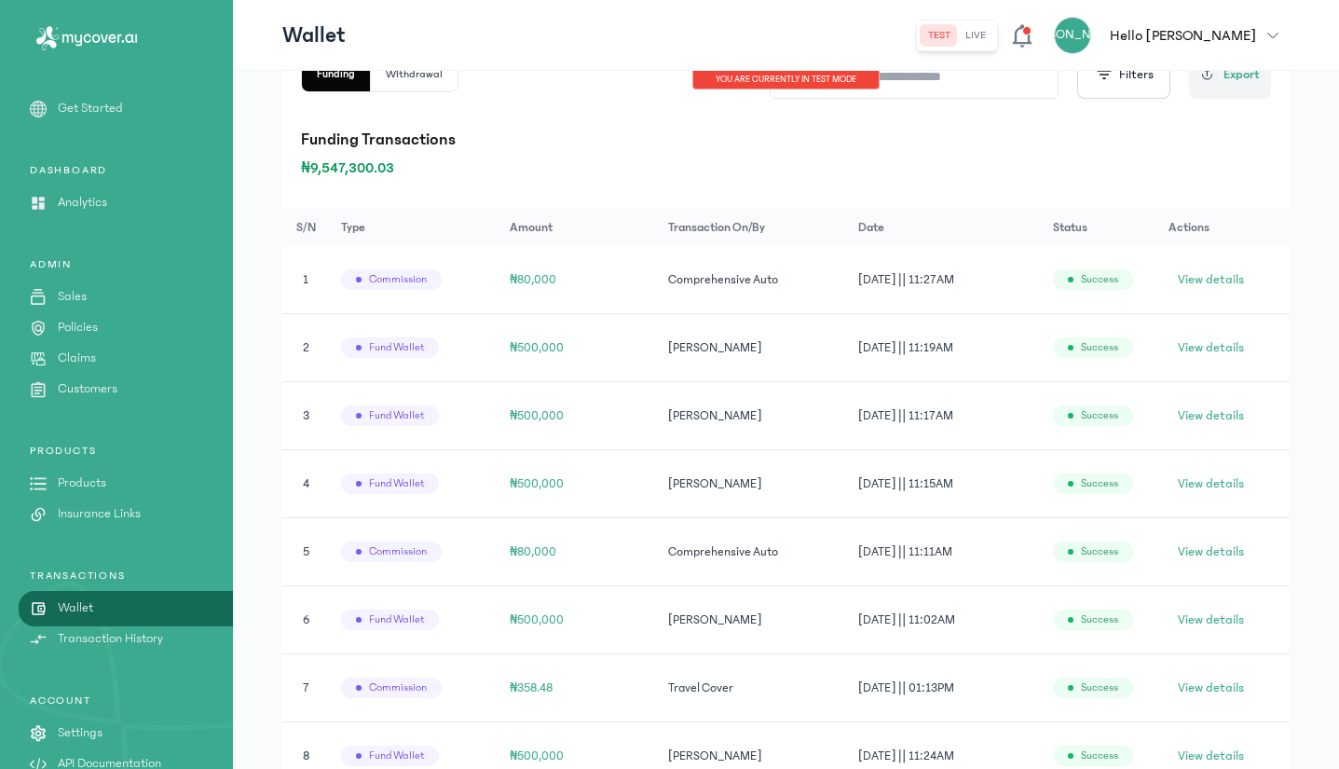
click at [107, 635] on p "Transaction History" at bounding box center [110, 639] width 105 height 20
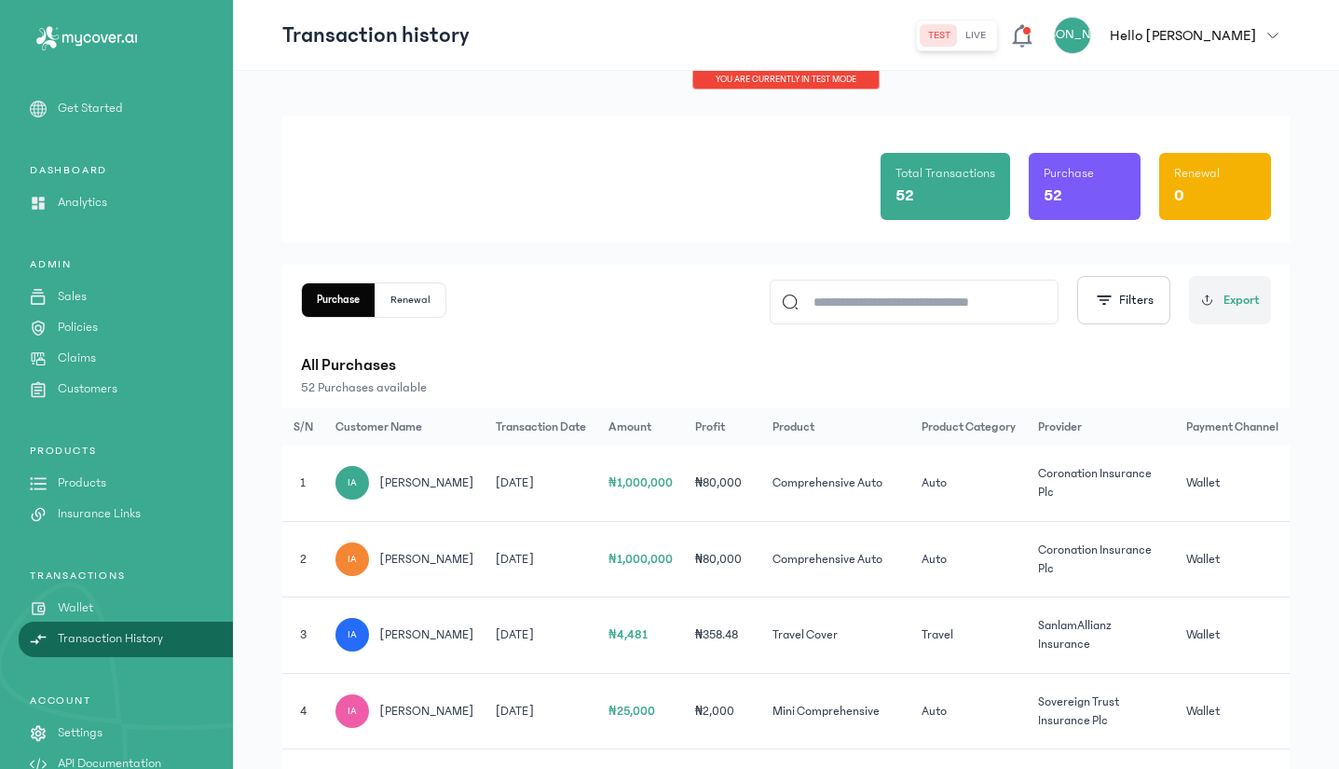
click at [67, 608] on p "Wallet" at bounding box center [75, 608] width 35 height 20
